Goal: Transaction & Acquisition: Register for event/course

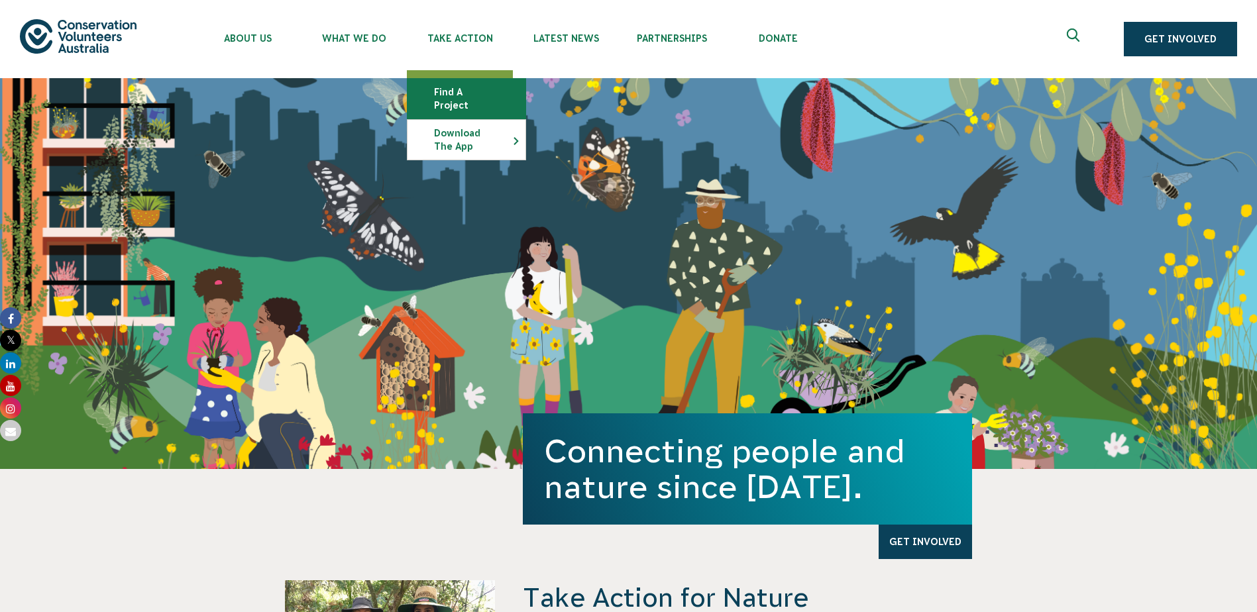
click at [468, 95] on link "Find a project" at bounding box center [467, 99] width 118 height 40
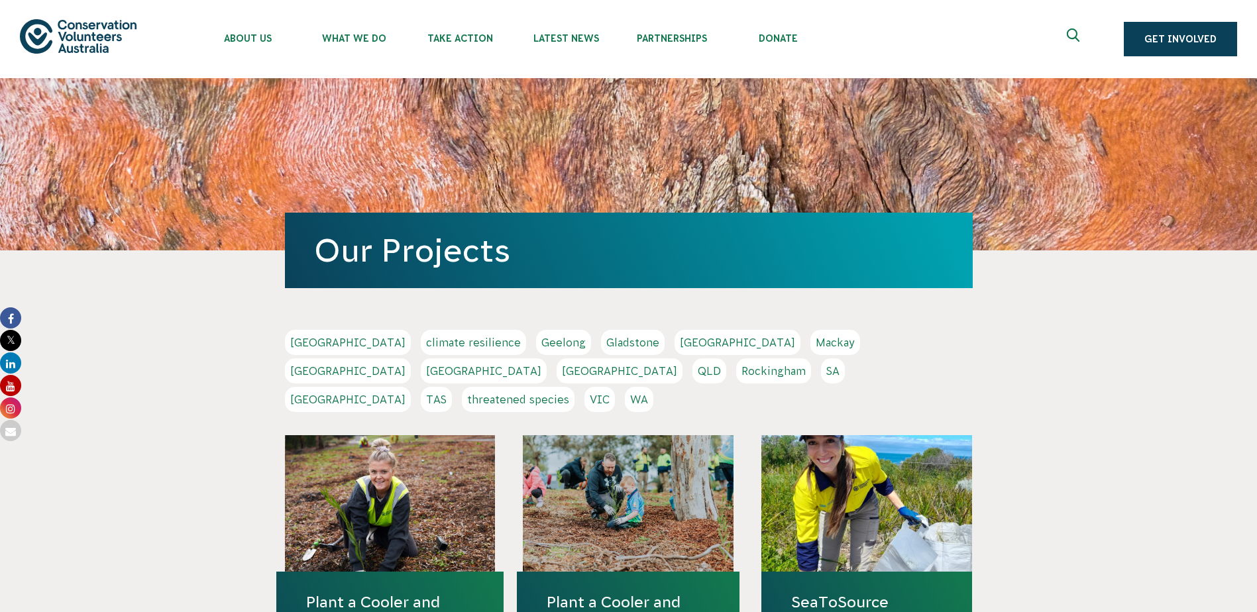
click at [821, 366] on link "SA" at bounding box center [833, 371] width 24 height 25
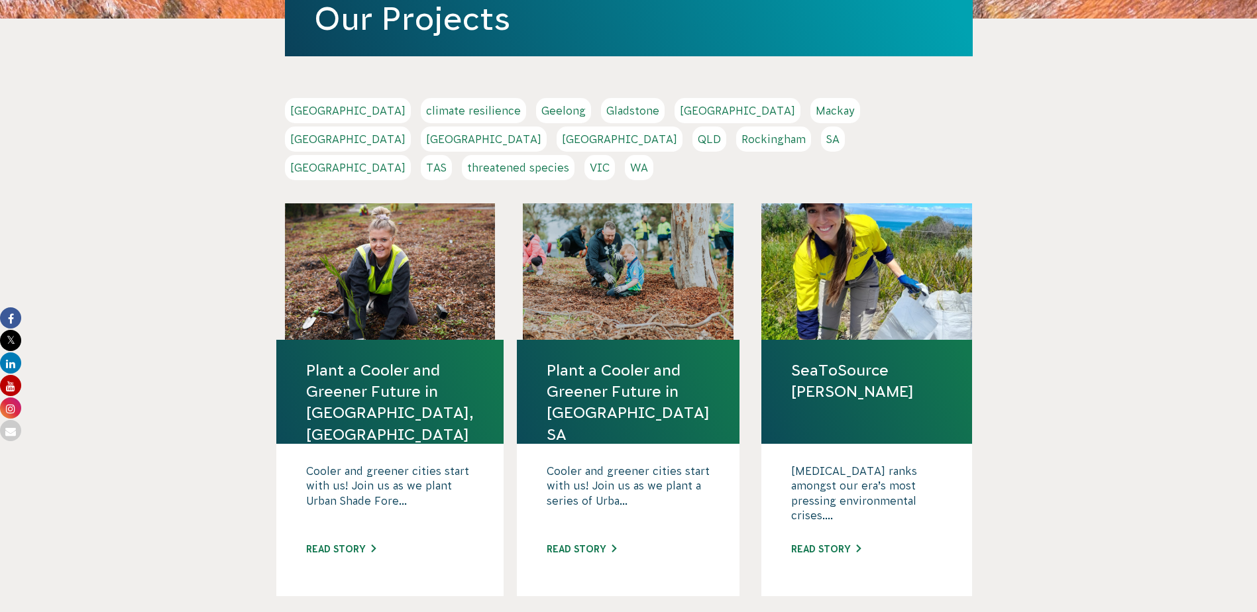
scroll to position [530, 0]
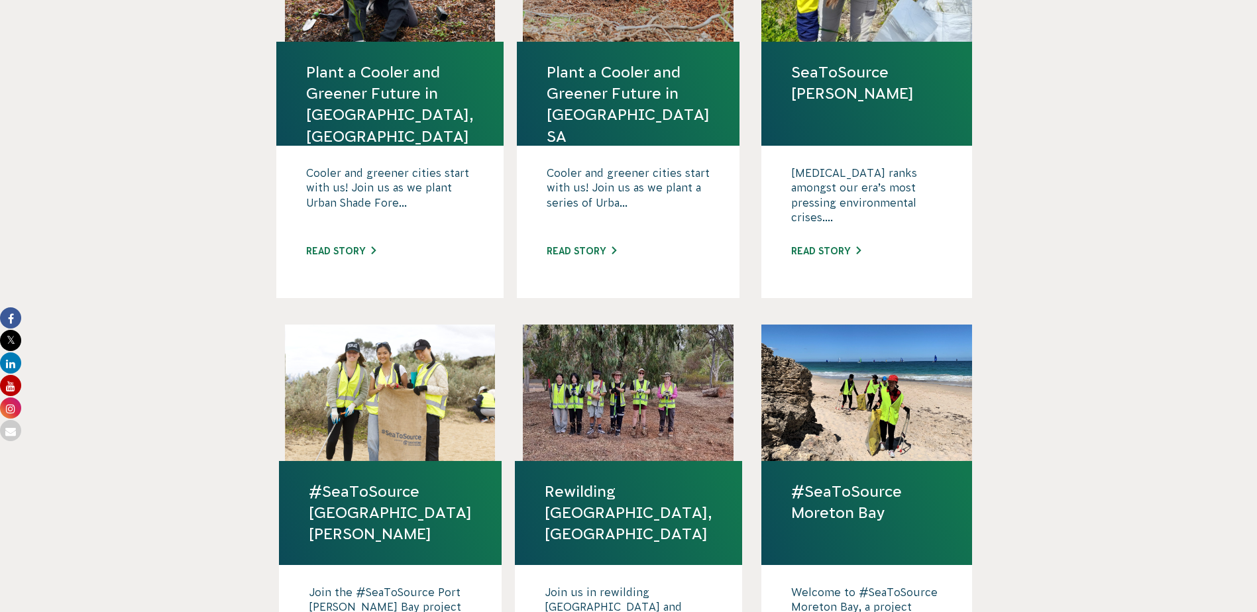
click at [640, 402] on div at bounding box center [628, 393] width 211 height 137
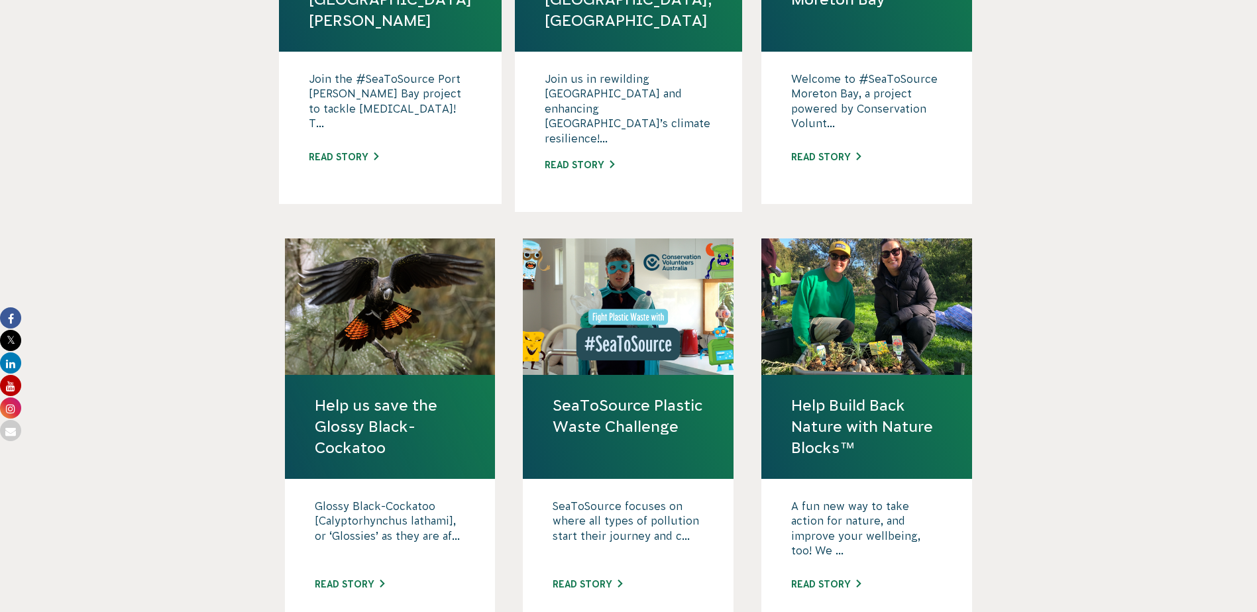
scroll to position [1060, 0]
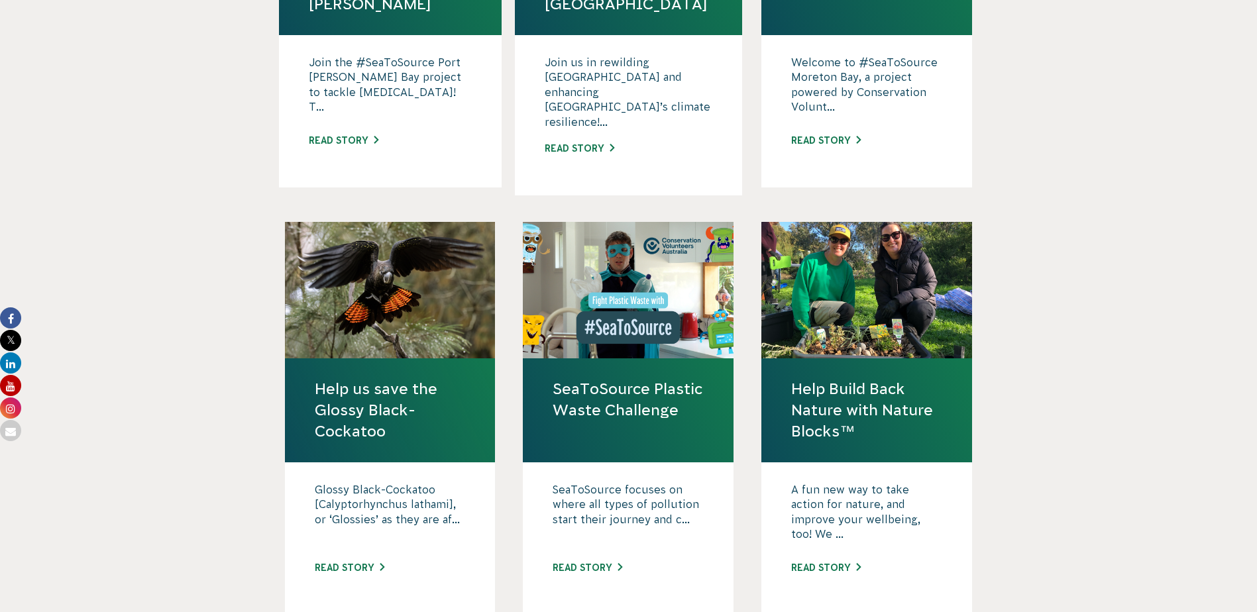
click at [398, 378] on link "Help us save the Glossy Black-Cockatoo" at bounding box center [390, 410] width 151 height 64
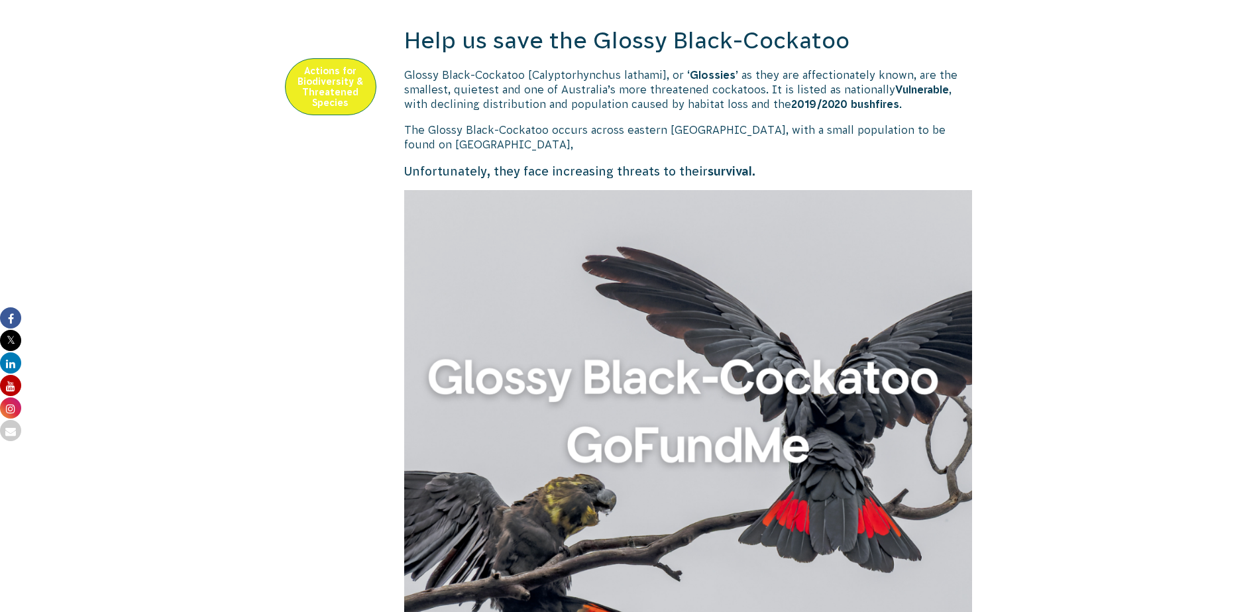
scroll to position [464, 0]
click at [636, 280] on img at bounding box center [688, 474] width 569 height 569
